Goal: Transaction & Acquisition: Subscribe to service/newsletter

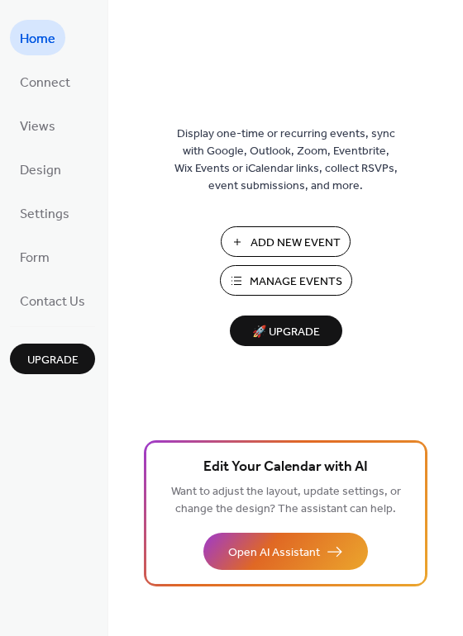
click at [288, 284] on span "Manage Events" at bounding box center [296, 282] width 93 height 17
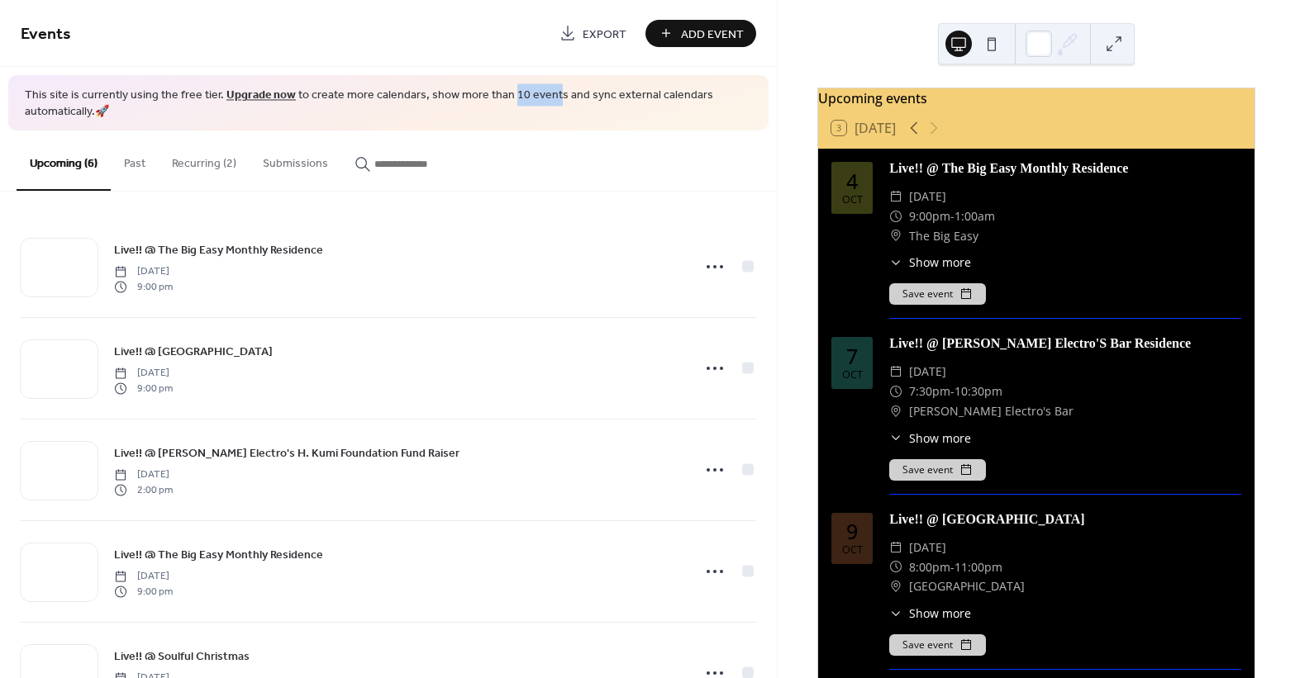
drag, startPoint x: 498, startPoint y: 96, endPoint x: 539, endPoint y: 88, distance: 42.1
click at [539, 88] on span "This site is currently using the free tier. Upgrade now to create more calendar…" at bounding box center [388, 104] width 727 height 32
click at [258, 92] on link "Upgrade now" at bounding box center [260, 95] width 69 height 22
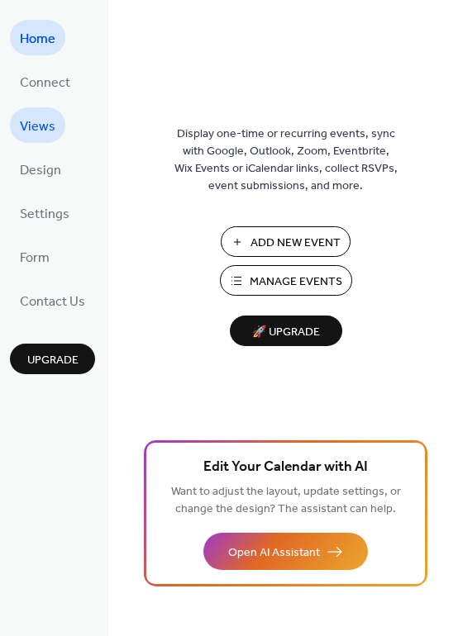
click at [43, 119] on span "Views" at bounding box center [38, 127] width 36 height 26
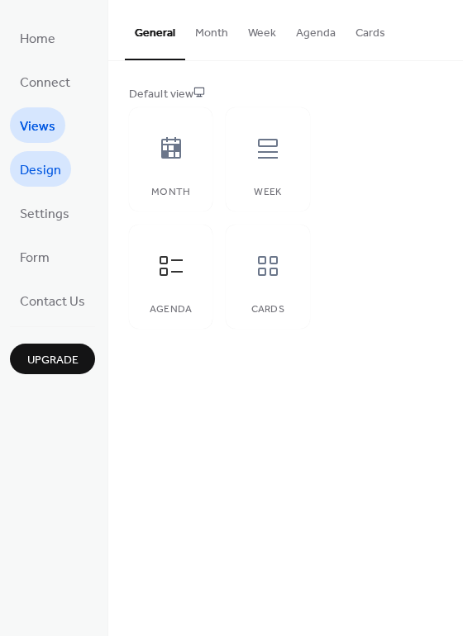
click at [41, 175] on span "Design" at bounding box center [40, 171] width 41 height 26
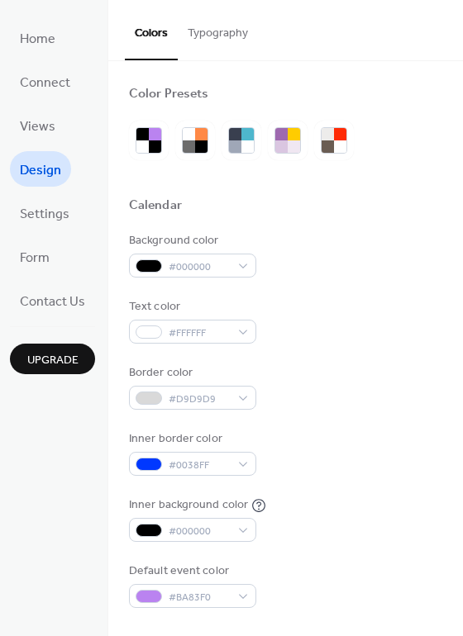
click at [64, 362] on span "Upgrade" at bounding box center [52, 360] width 51 height 17
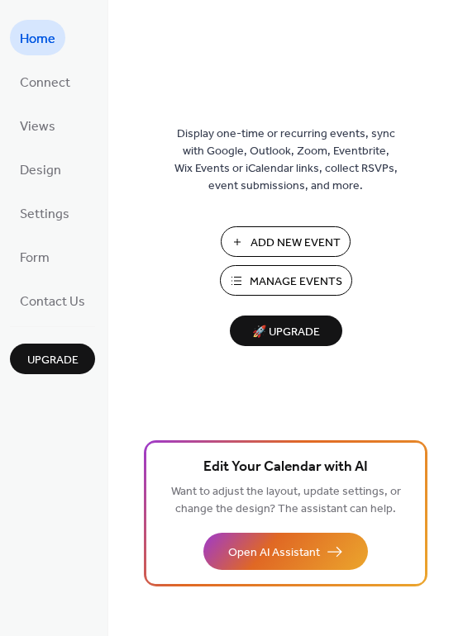
click at [319, 283] on span "Manage Events" at bounding box center [296, 282] width 93 height 17
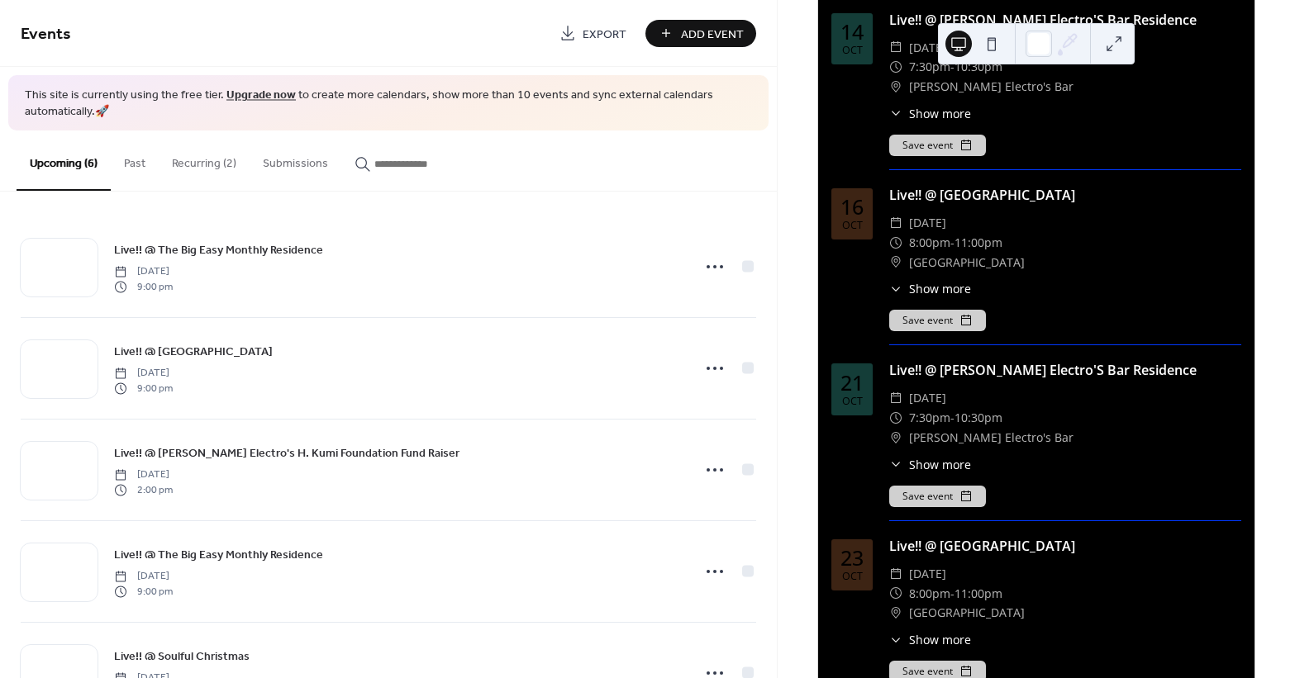
scroll to position [802, 0]
